Goal: Task Accomplishment & Management: Complete application form

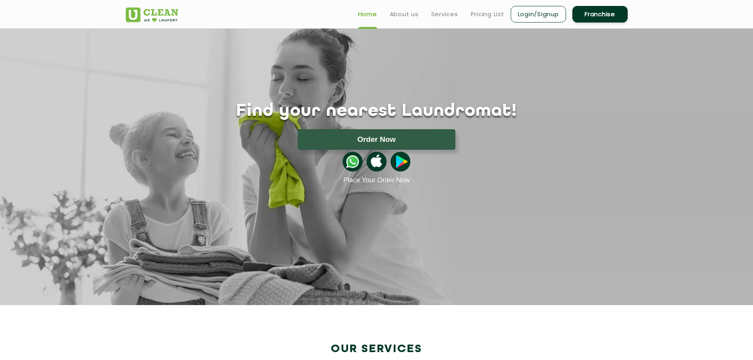
click at [598, 12] on link "Franchise" at bounding box center [599, 14] width 55 height 17
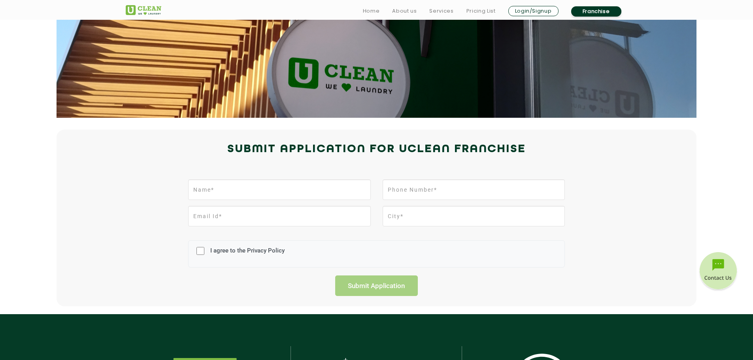
scroll to position [79, 0]
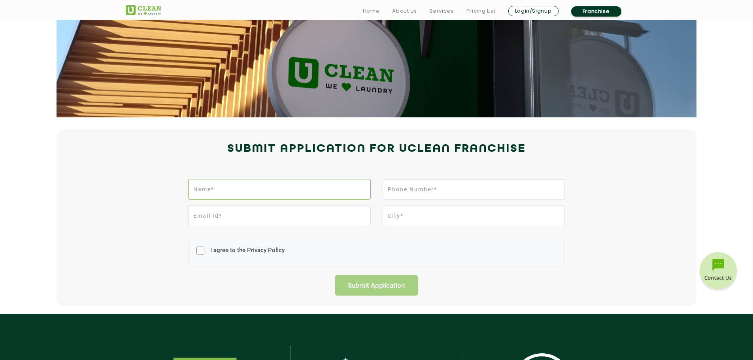
click at [285, 190] on input "text" at bounding box center [279, 189] width 182 height 21
type input "[PERSON_NAME]"
type input "9654378246"
type input "hrawat16@live.com"
type input "SHALIMAR GARDEN EXTENSION-1"
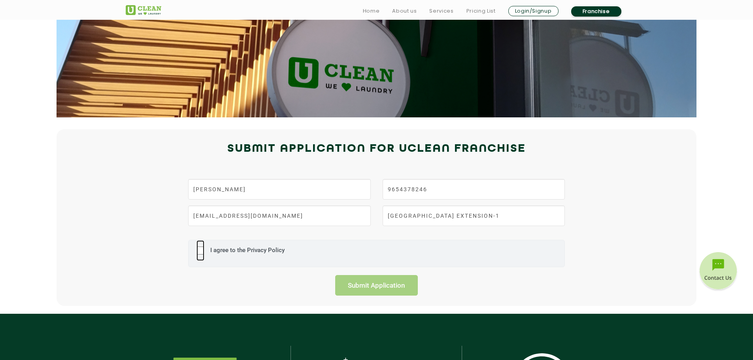
click at [204, 252] on input "I agree to the Privacy Policy" at bounding box center [200, 250] width 8 height 21
checkbox input "true"
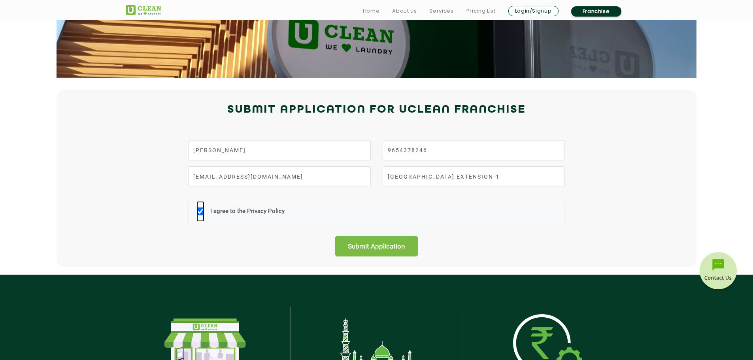
scroll to position [119, 0]
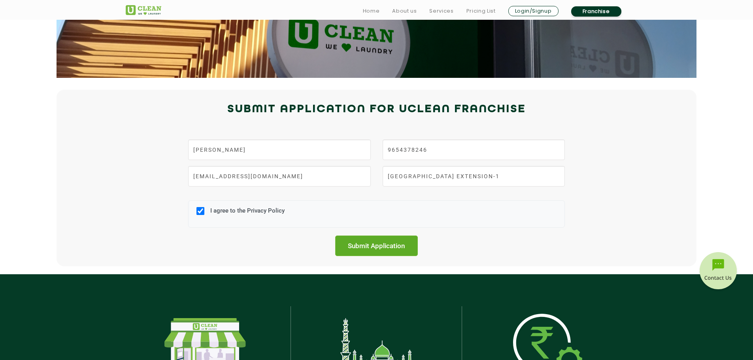
click at [377, 251] on input "Submit Application" at bounding box center [376, 246] width 83 height 21
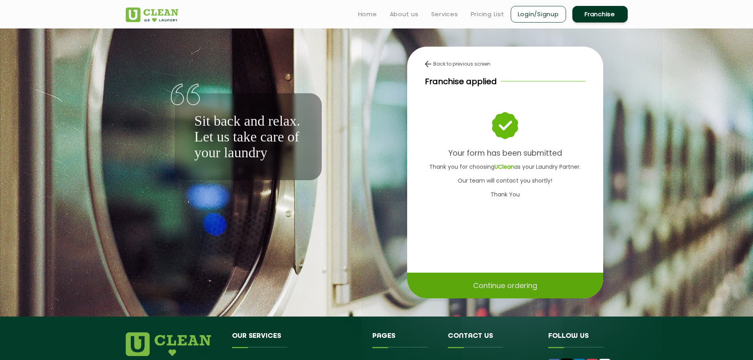
click at [484, 284] on p "Continue ordering" at bounding box center [505, 286] width 64 height 14
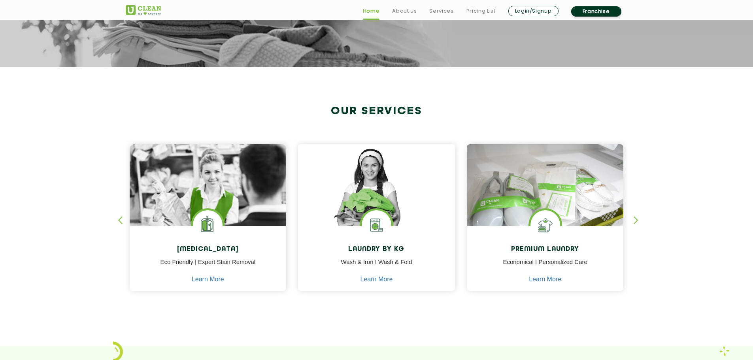
scroll to position [356, 0]
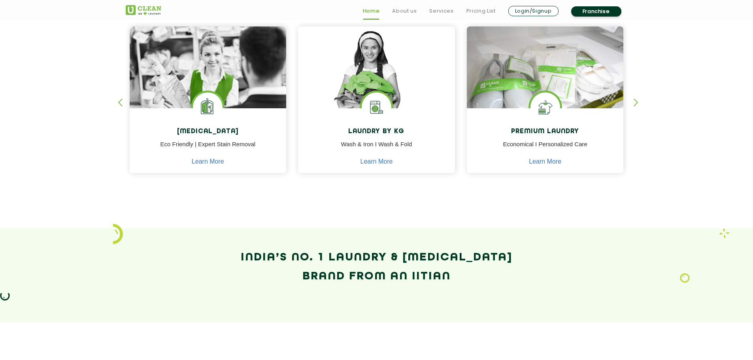
click at [635, 100] on div "button" at bounding box center [640, 109] width 12 height 22
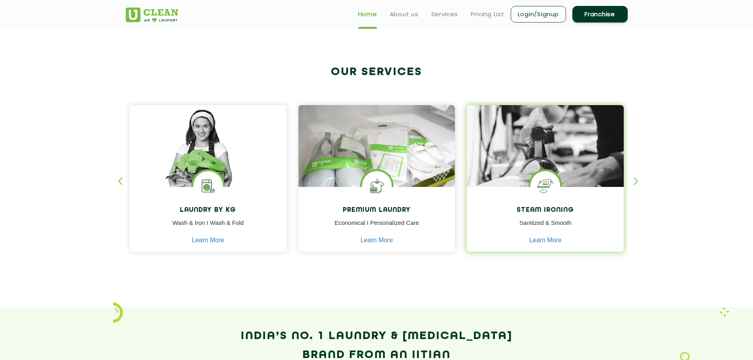
scroll to position [277, 0]
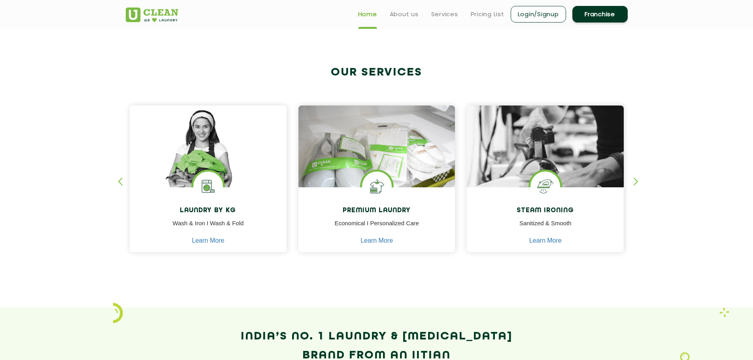
click at [635, 181] on div "button" at bounding box center [640, 188] width 12 height 22
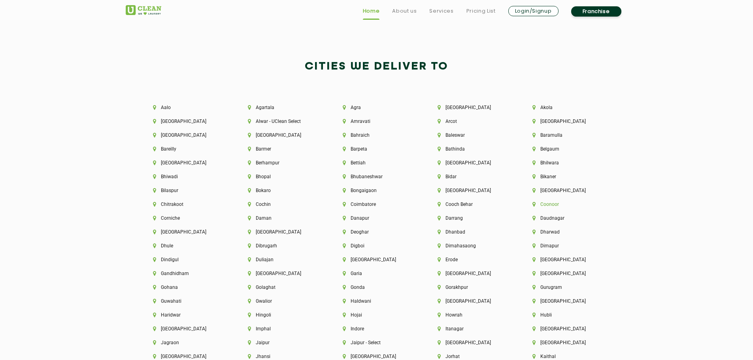
scroll to position [2067, 0]
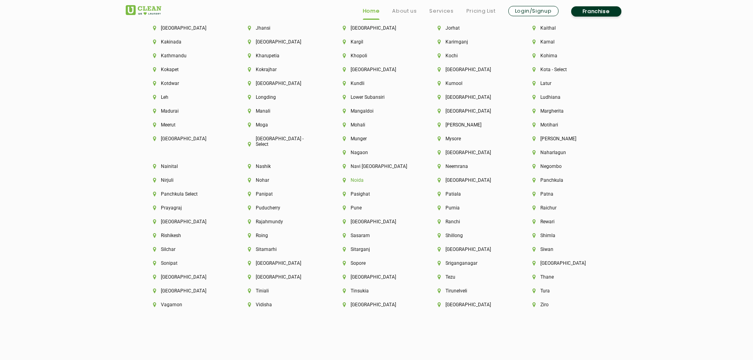
click at [343, 179] on li "Noida" at bounding box center [377, 180] width 68 height 6
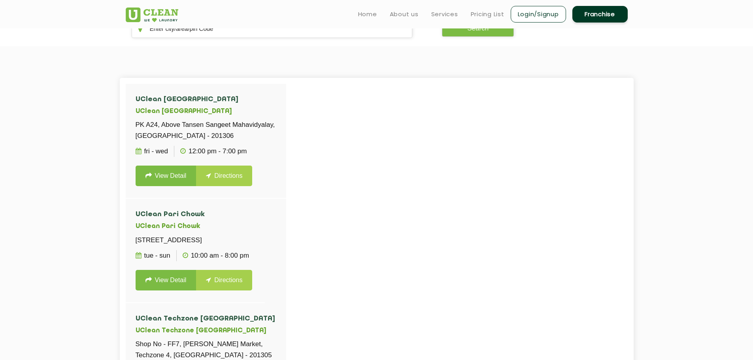
scroll to position [158, 0]
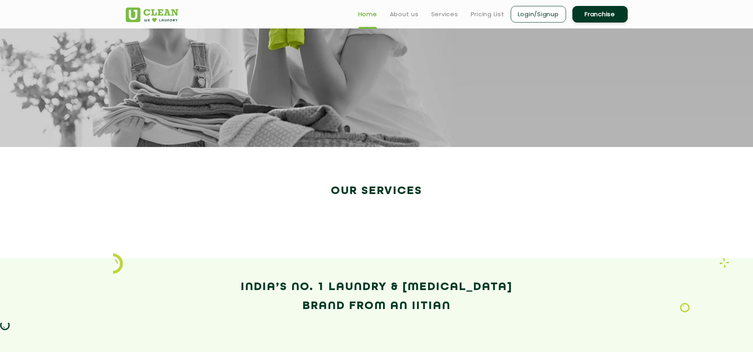
scroll to position [1364, 0]
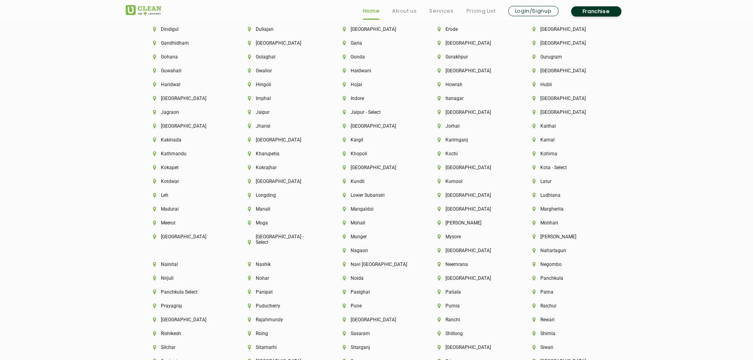
scroll to position [1976, 0]
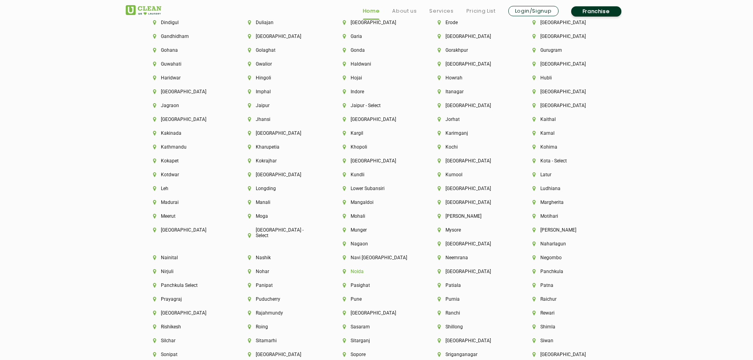
click at [343, 273] on li "Noida" at bounding box center [377, 272] width 68 height 6
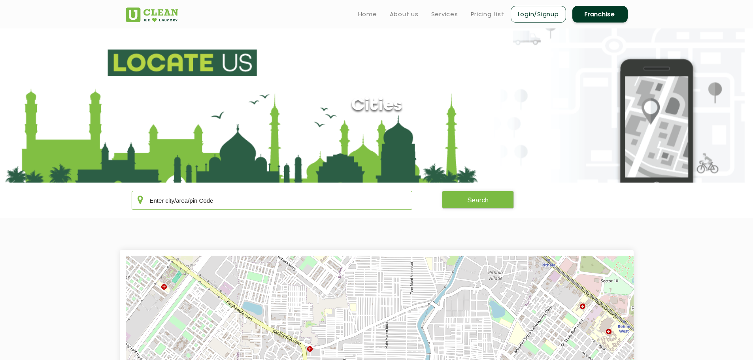
click at [243, 198] on input "text" at bounding box center [272, 200] width 281 height 19
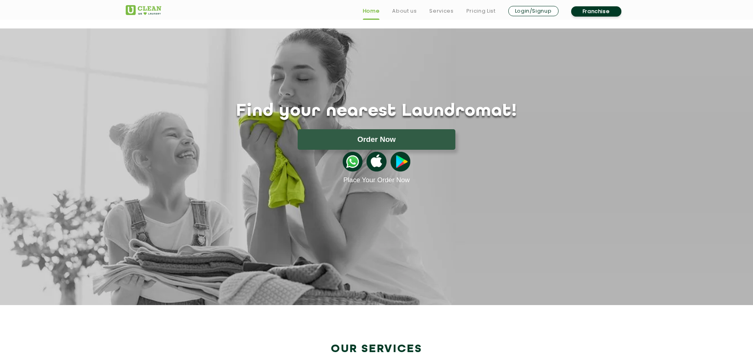
scroll to position [1363, 0]
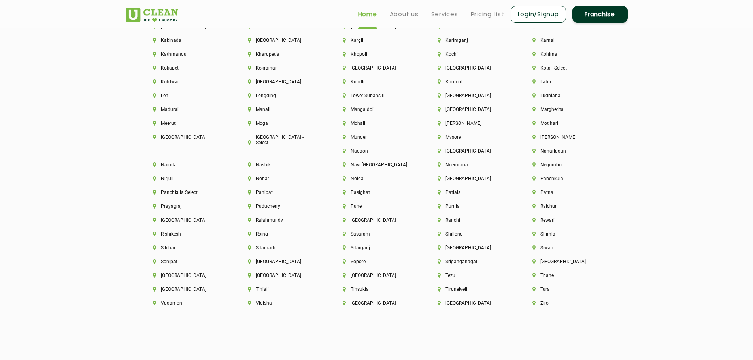
scroll to position [2055, 0]
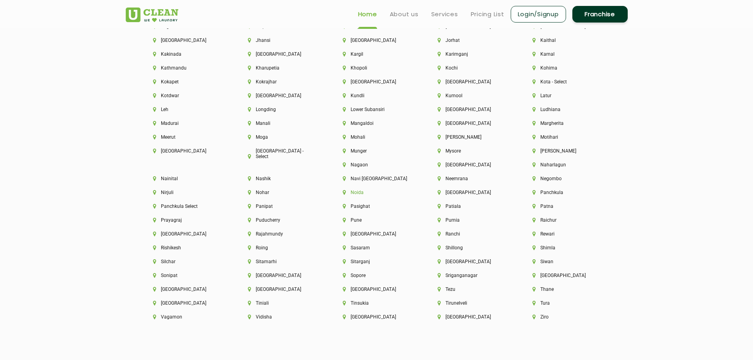
click at [343, 193] on li "Noida" at bounding box center [377, 193] width 68 height 6
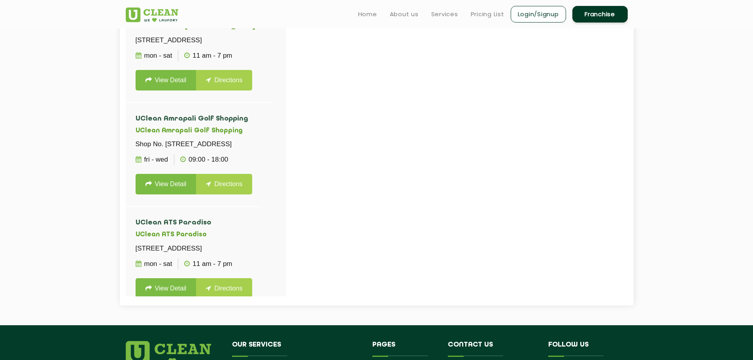
scroll to position [389, 0]
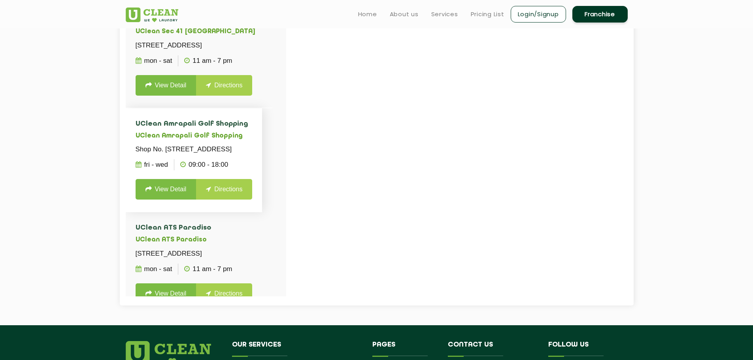
click at [158, 128] on h4 "UClean Amrapali Golf Shopping" at bounding box center [194, 124] width 117 height 8
click at [192, 155] on p "Shop No. A - 20, Sector 4, Amrapali Golf Homes Shopping Arcade, Greater Noida W…" at bounding box center [194, 149] width 117 height 11
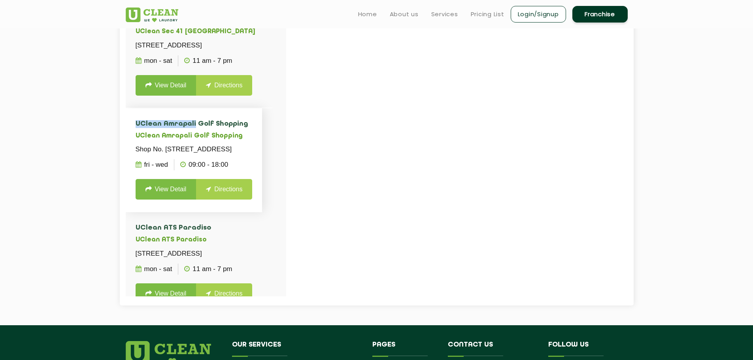
drag, startPoint x: 136, startPoint y: 140, endPoint x: 186, endPoint y: 143, distance: 50.3
click at [186, 128] on h4 "UClean Amrapali Golf Shopping" at bounding box center [194, 124] width 117 height 8
copy h4 "UClean Amrapali"
